Goal: Navigation & Orientation: Find specific page/section

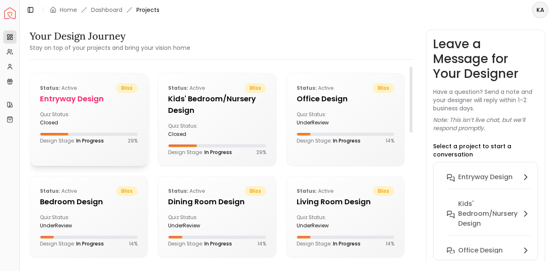
click at [66, 104] on h5 "entryway design" at bounding box center [89, 99] width 98 height 12
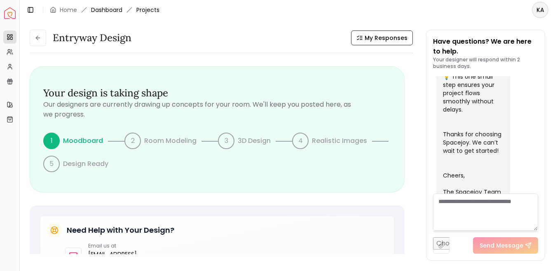
click at [100, 11] on link "Dashboard" at bounding box center [106, 10] width 31 height 8
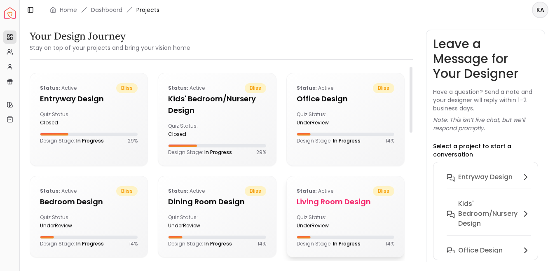
click at [336, 188] on div "Status: active bliss" at bounding box center [345, 191] width 98 height 10
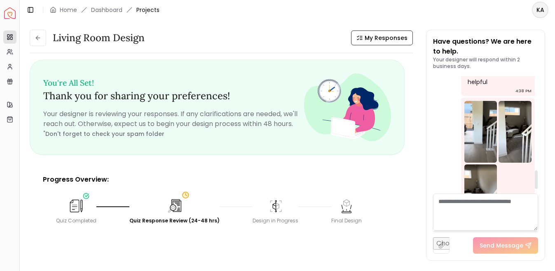
scroll to position [619, 0]
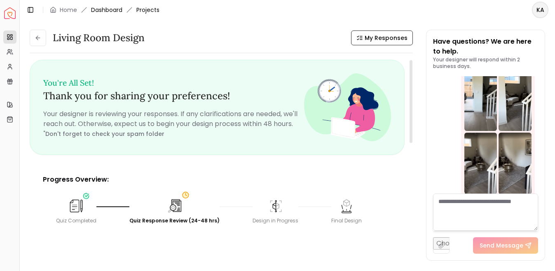
click at [105, 13] on link "Dashboard" at bounding box center [106, 10] width 31 height 8
